Goal: Check status: Check status

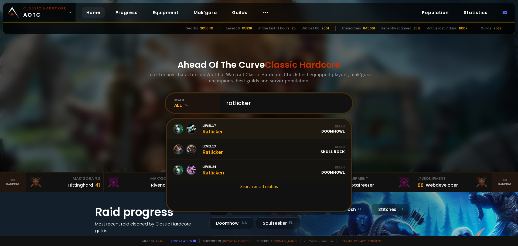
type input "ratlicker"
click at [242, 129] on link "Level 17 Ratlicker Realm Doomhowl" at bounding box center [259, 129] width 185 height 21
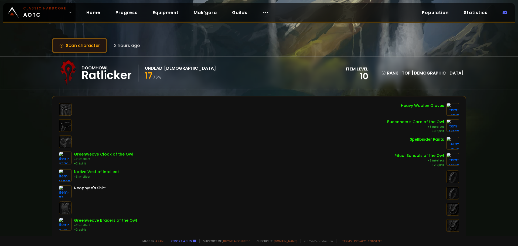
click at [93, 45] on button "Scan character" at bounding box center [80, 45] width 56 height 15
